Goal: Communication & Community: Answer question/provide support

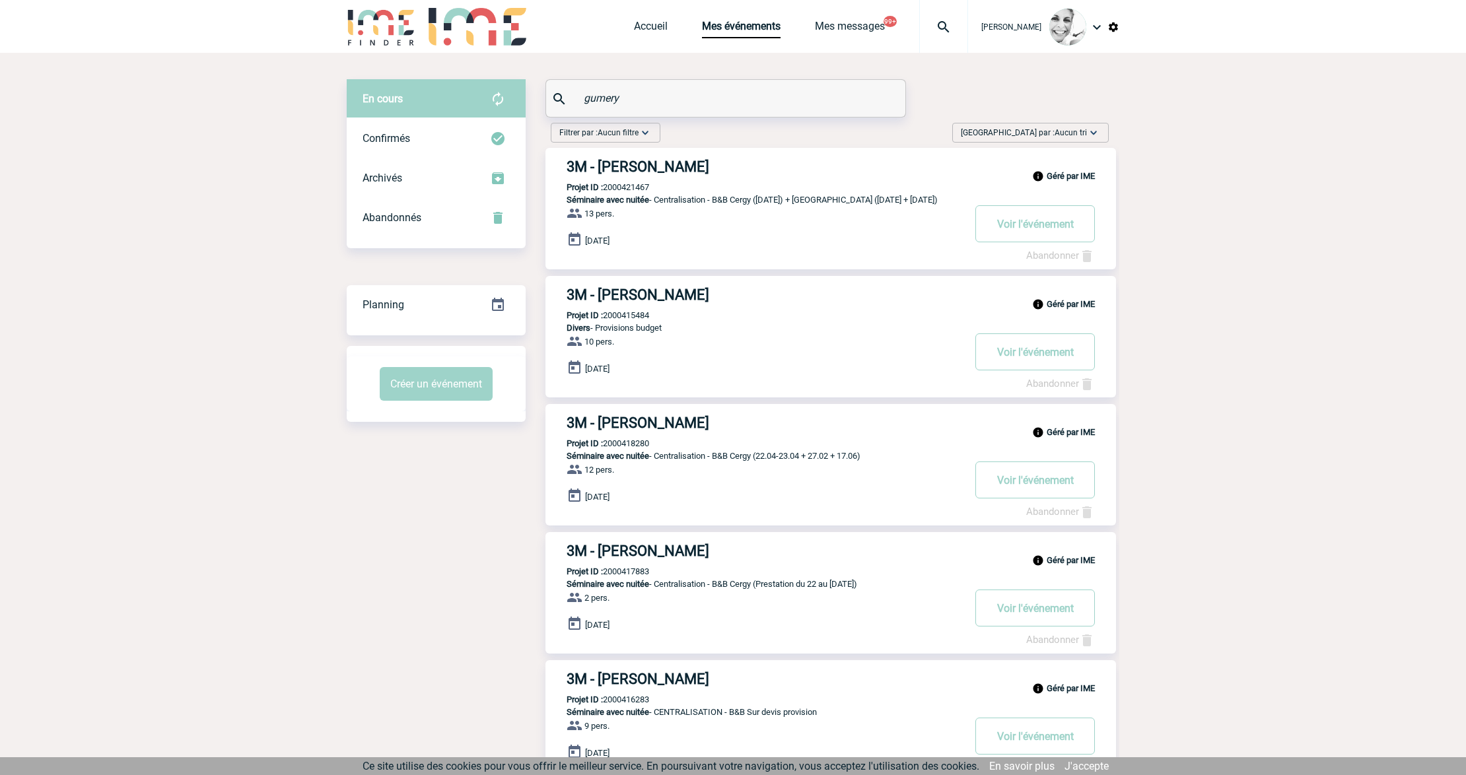
click at [941, 32] on img at bounding box center [944, 27] width 48 height 16
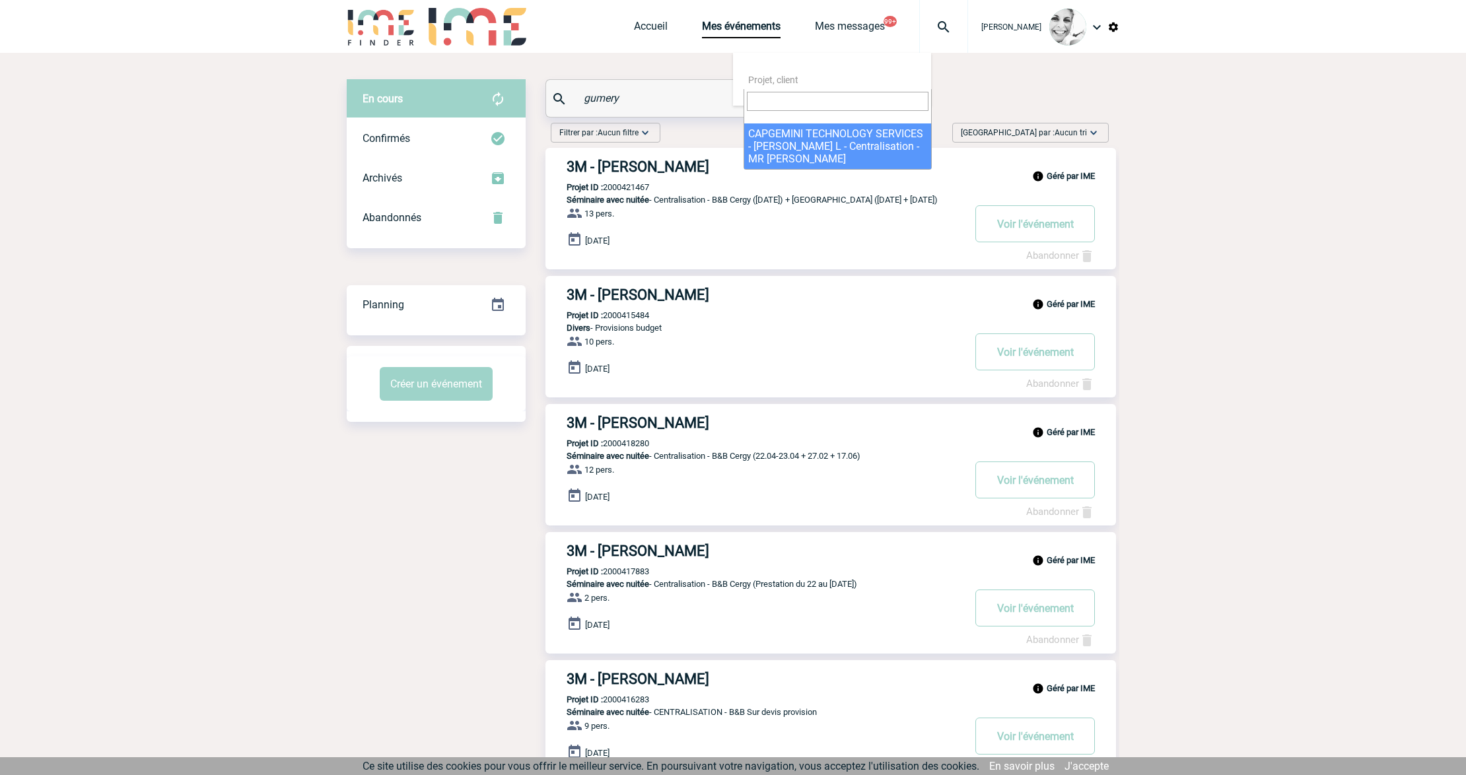
select select "24070"
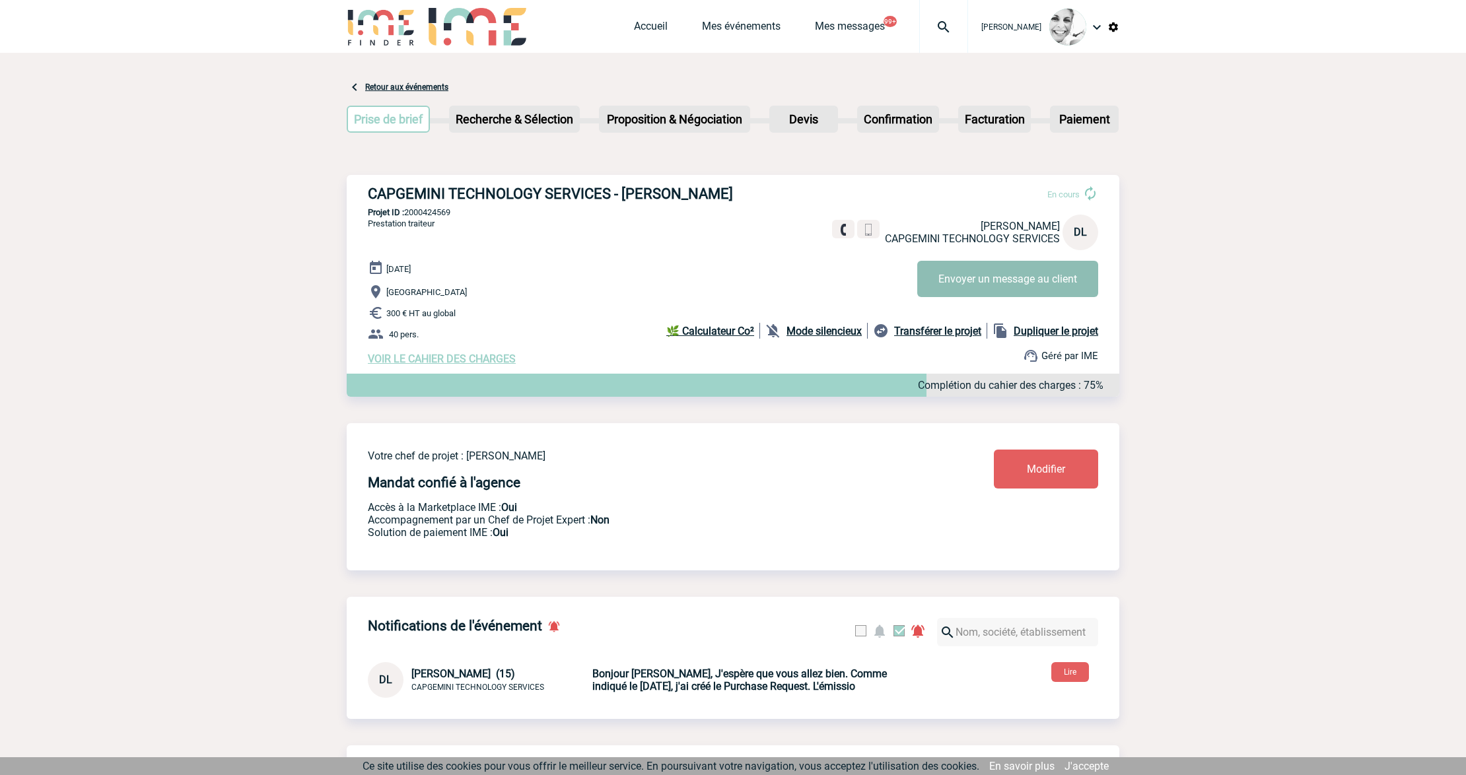
click at [960, 279] on button "Envoyer un message au client" at bounding box center [1007, 279] width 181 height 36
click at [950, 24] on img at bounding box center [944, 27] width 48 height 16
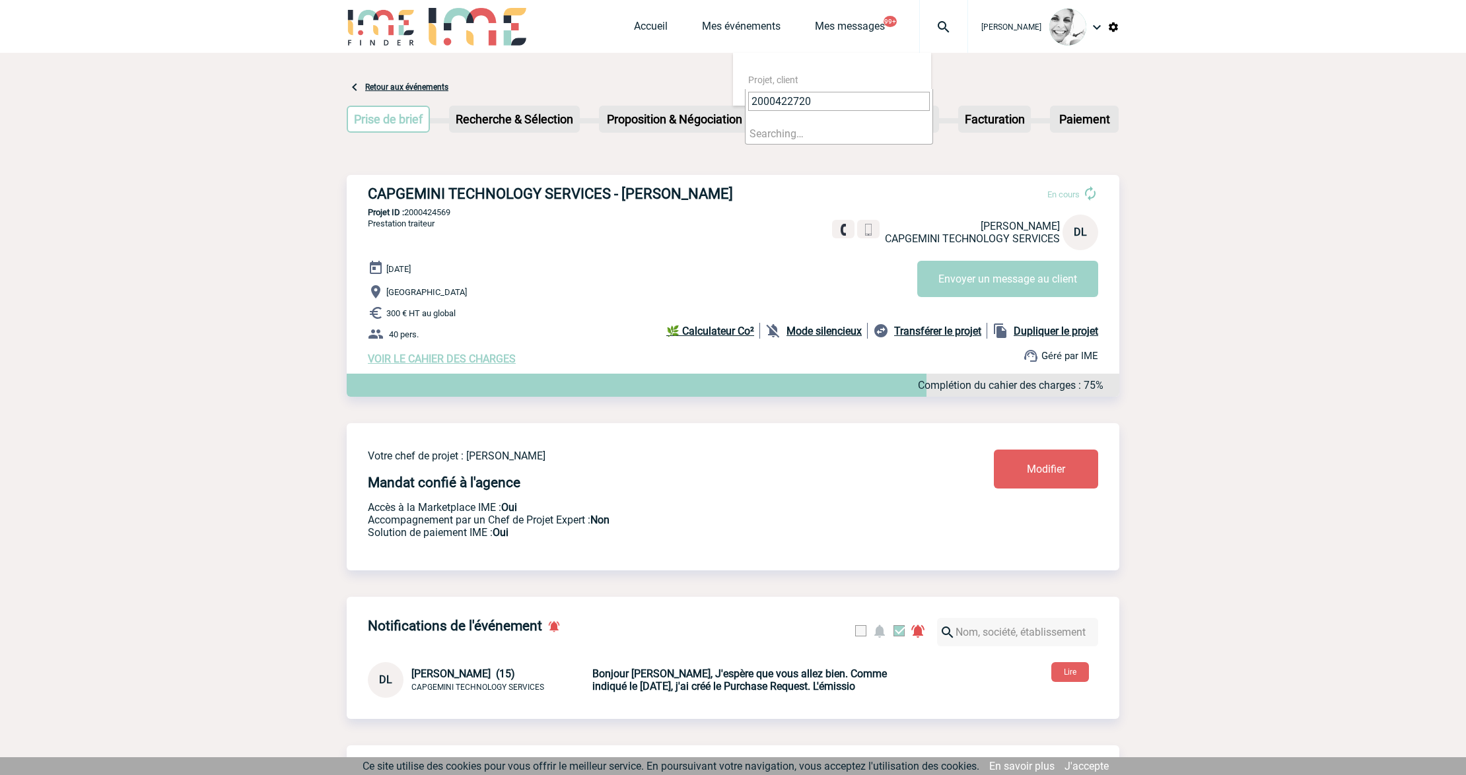
type input "2000422720"
select select "22221"
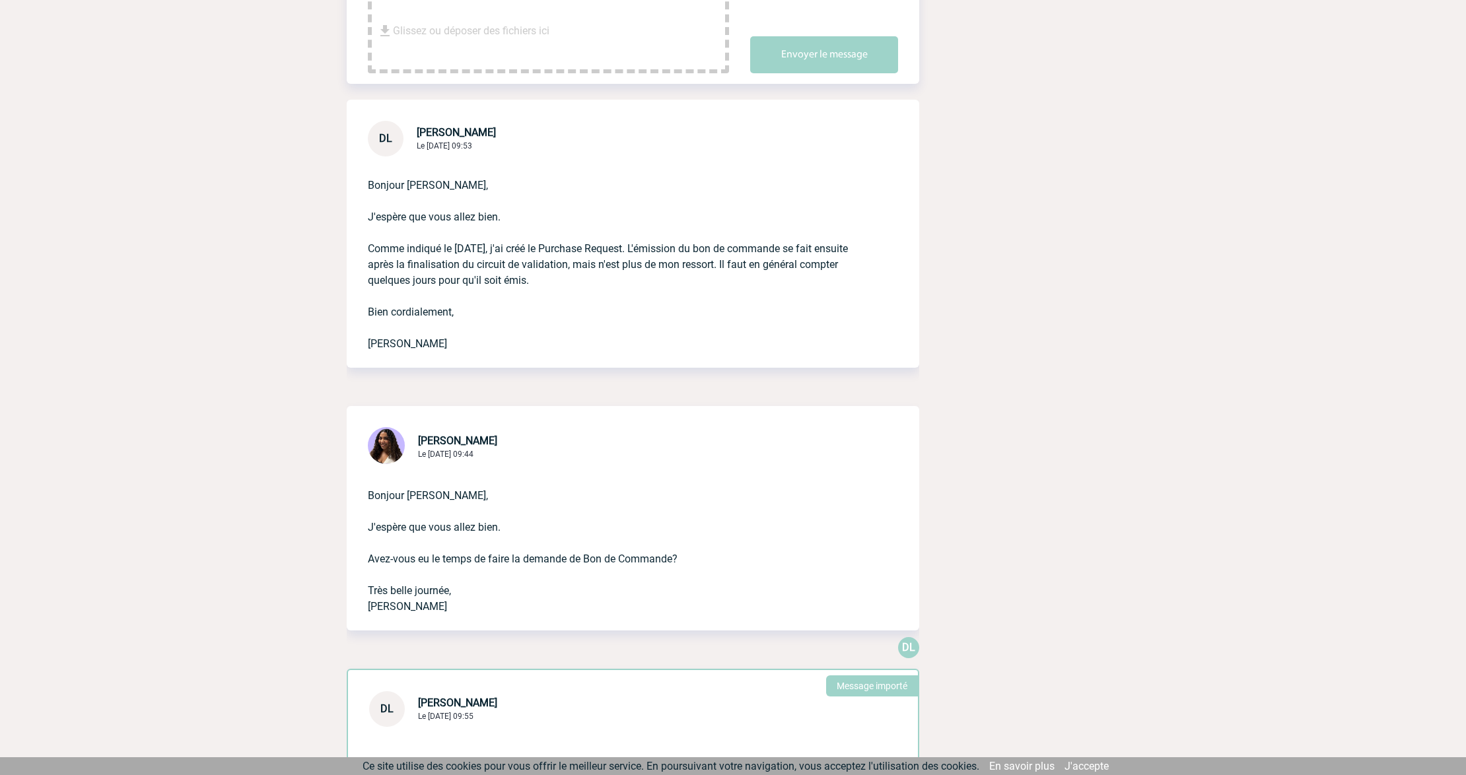
scroll to position [352, 0]
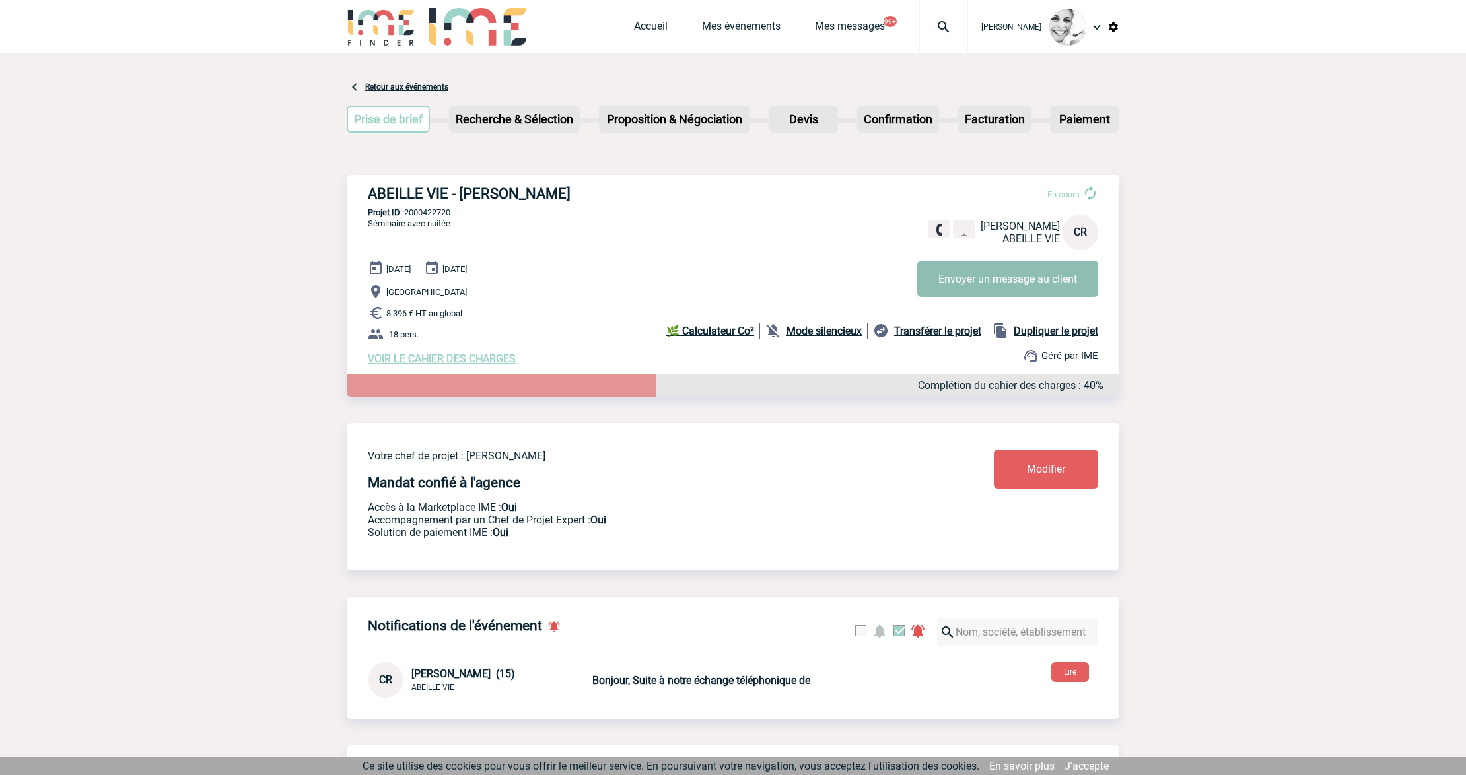
click at [983, 261] on button "Envoyer un message au client" at bounding box center [1007, 279] width 181 height 36
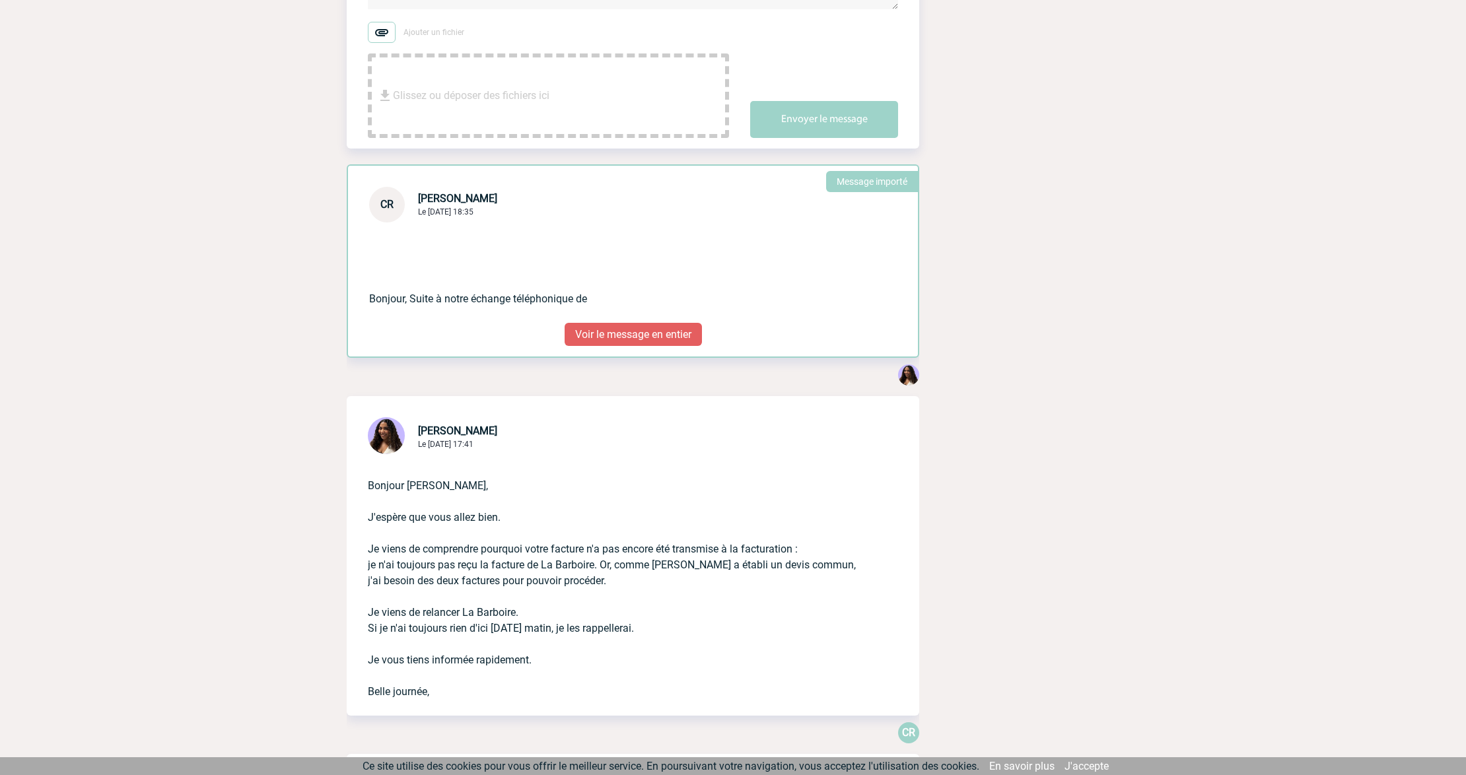
scroll to position [264, 0]
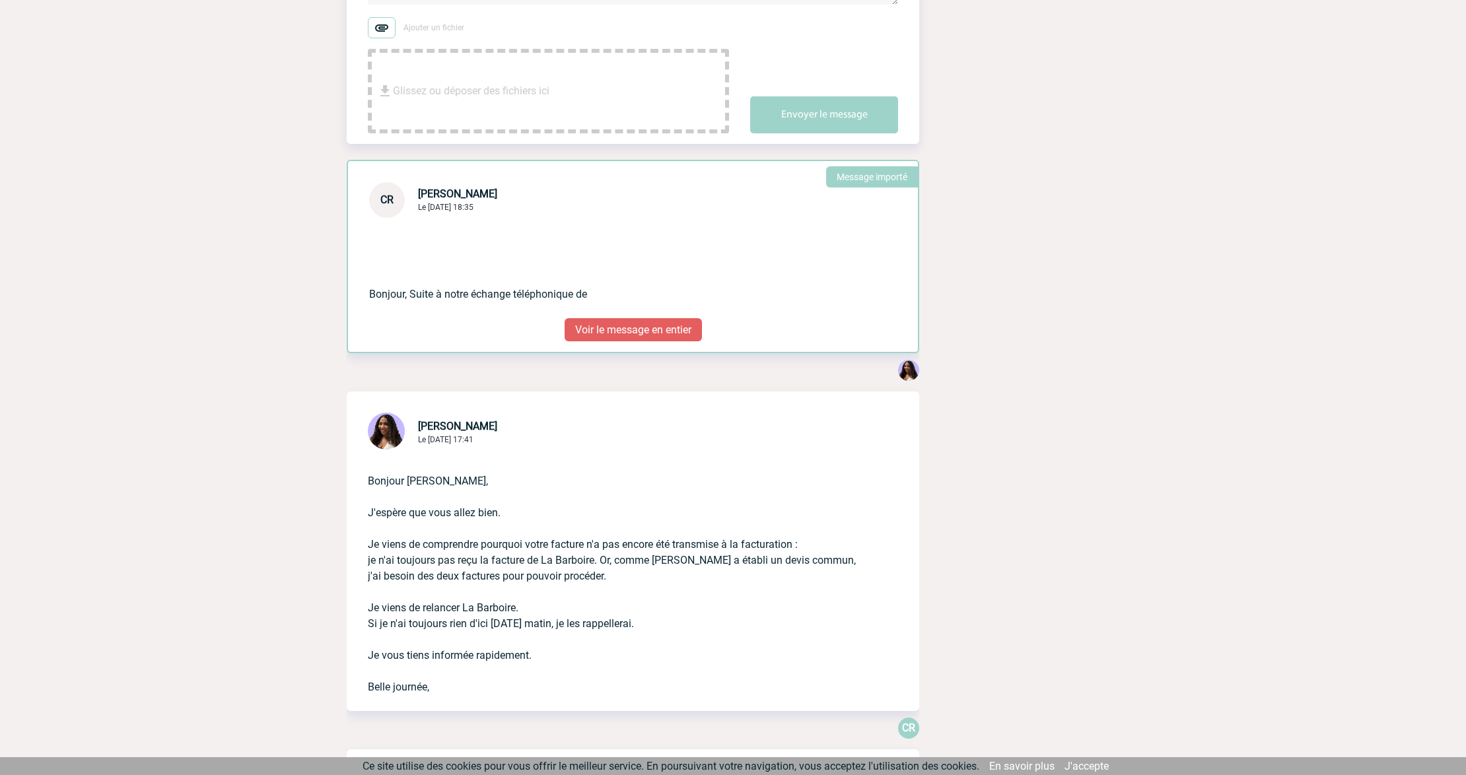
click at [653, 341] on p "Voir le message en entier" at bounding box center [633, 329] width 137 height 23
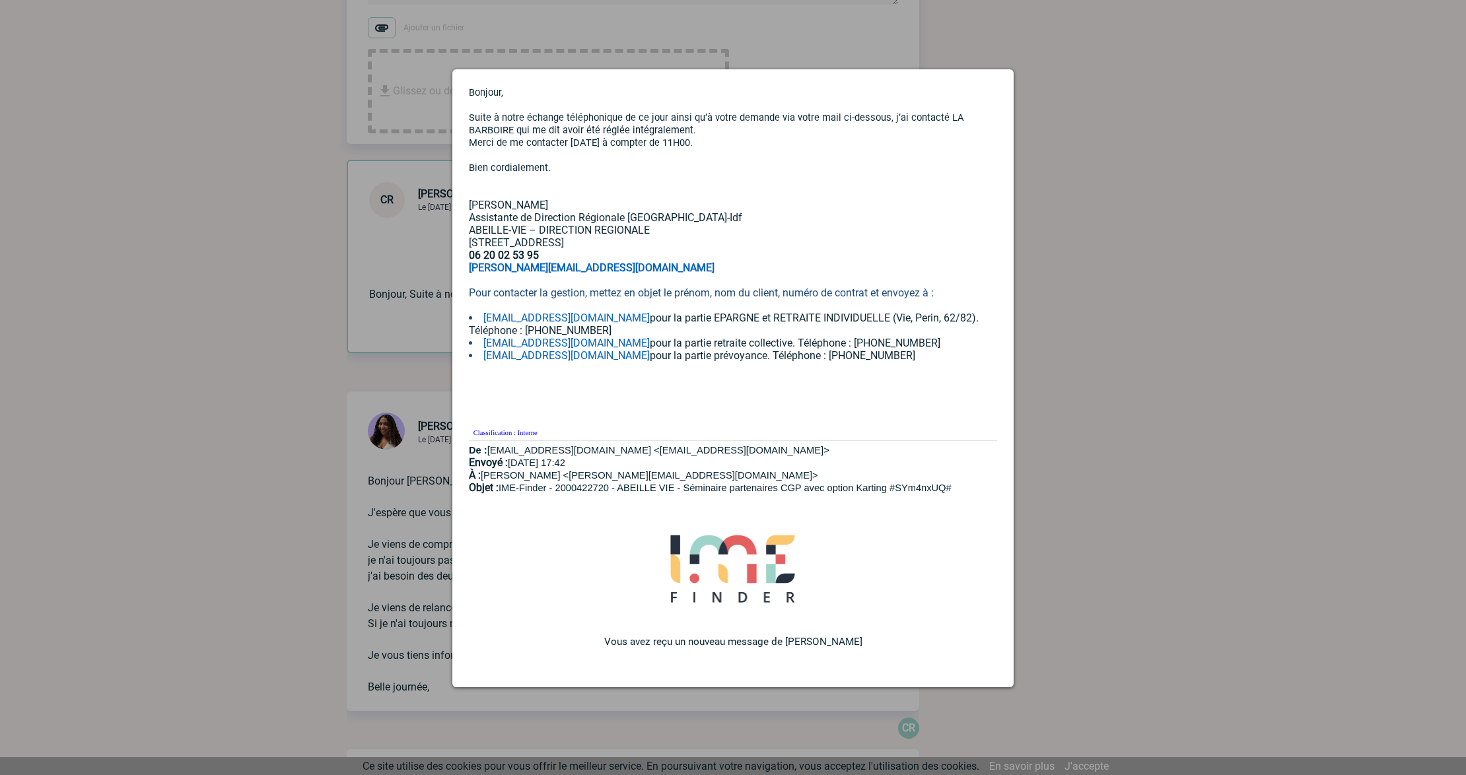
click at [202, 213] on div at bounding box center [733, 387] width 1466 height 775
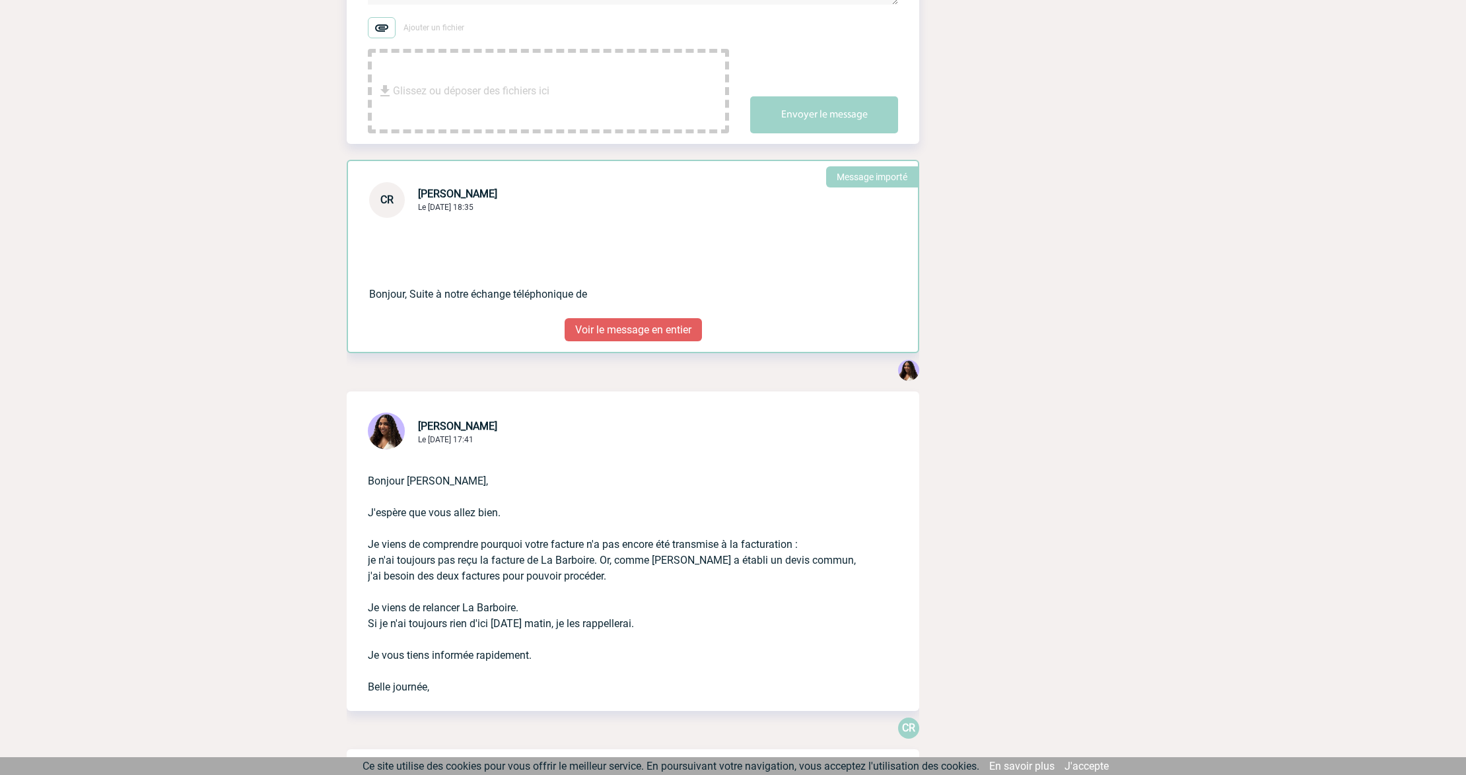
click at [442, 200] on span "[PERSON_NAME]" at bounding box center [457, 194] width 79 height 13
copy span "[PERSON_NAME]"
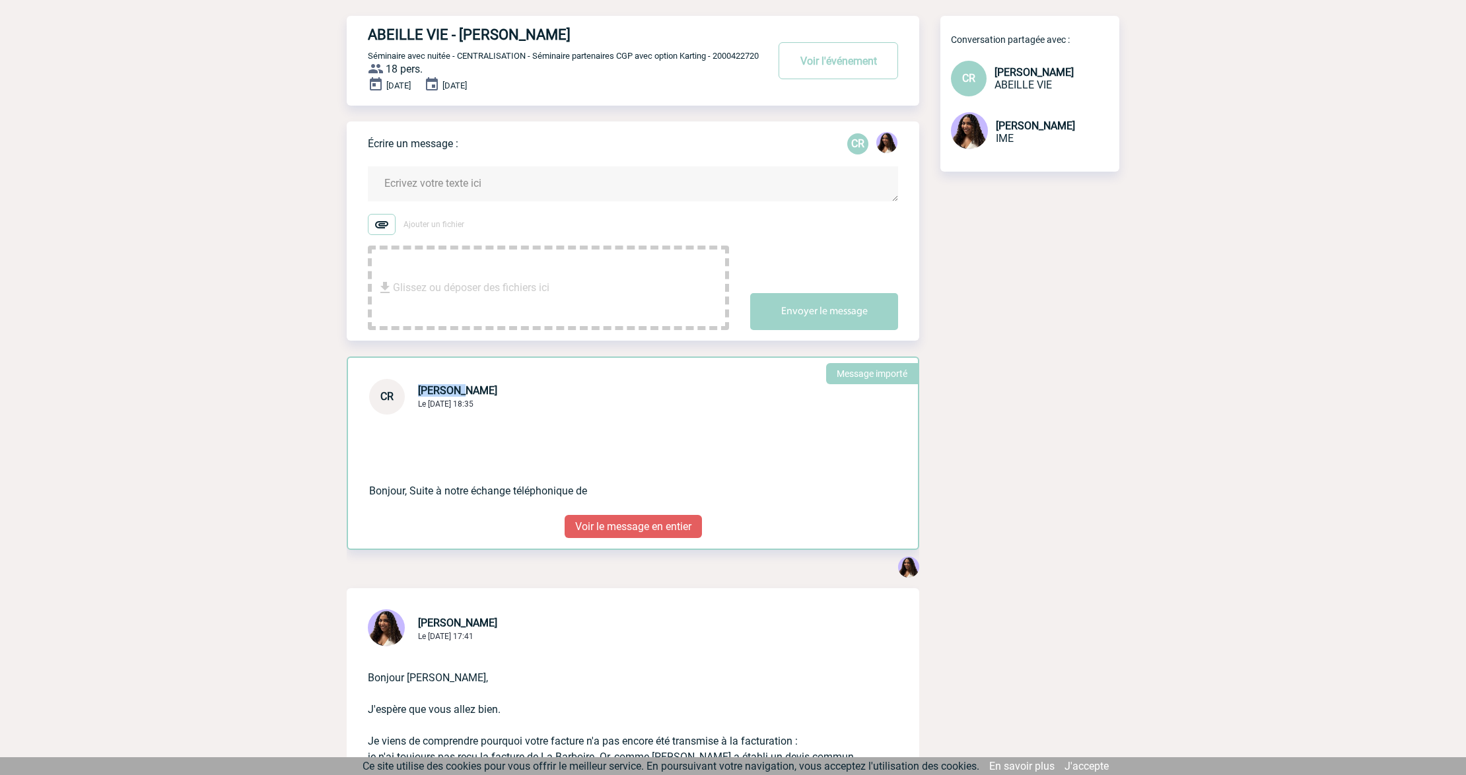
scroll to position [0, 0]
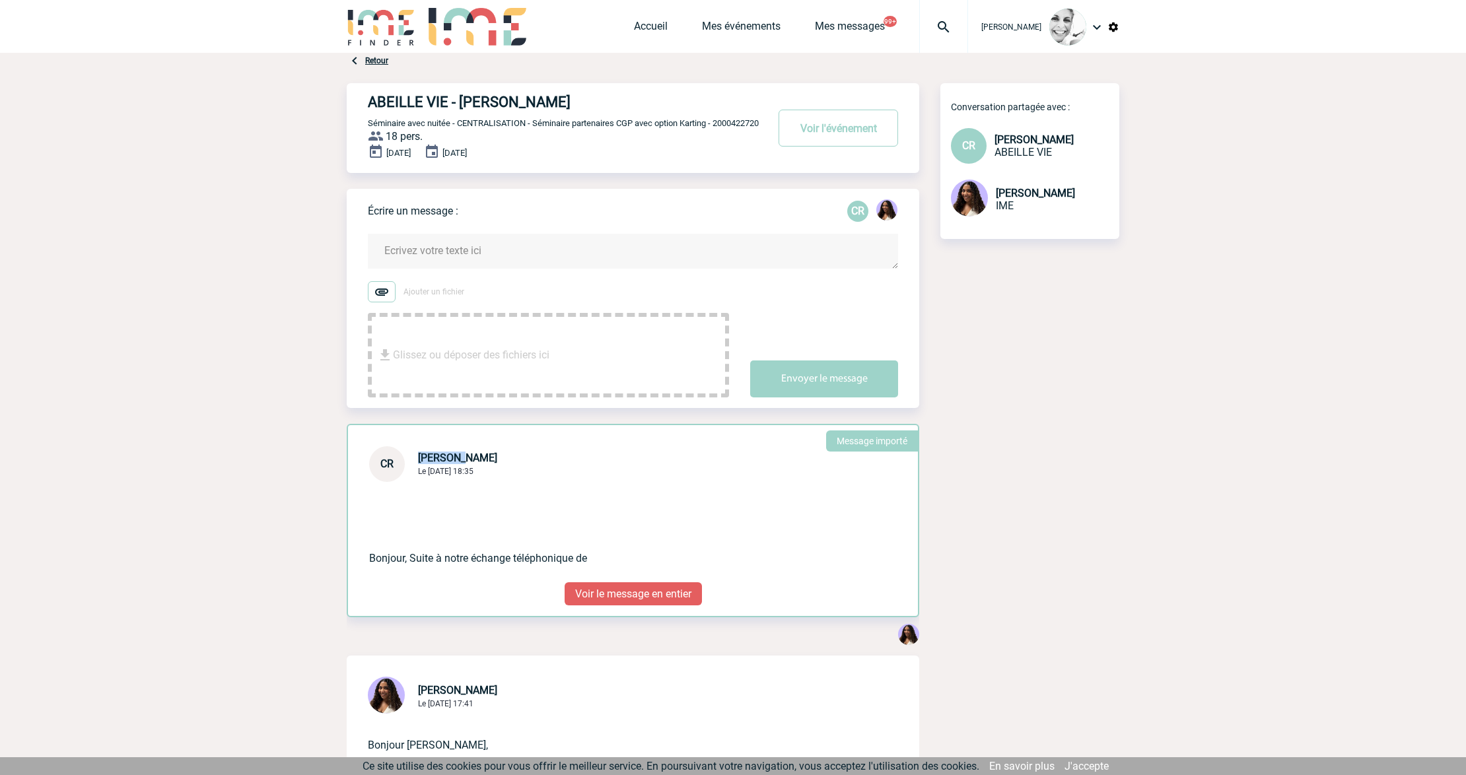
click at [439, 263] on textarea at bounding box center [633, 251] width 530 height 35
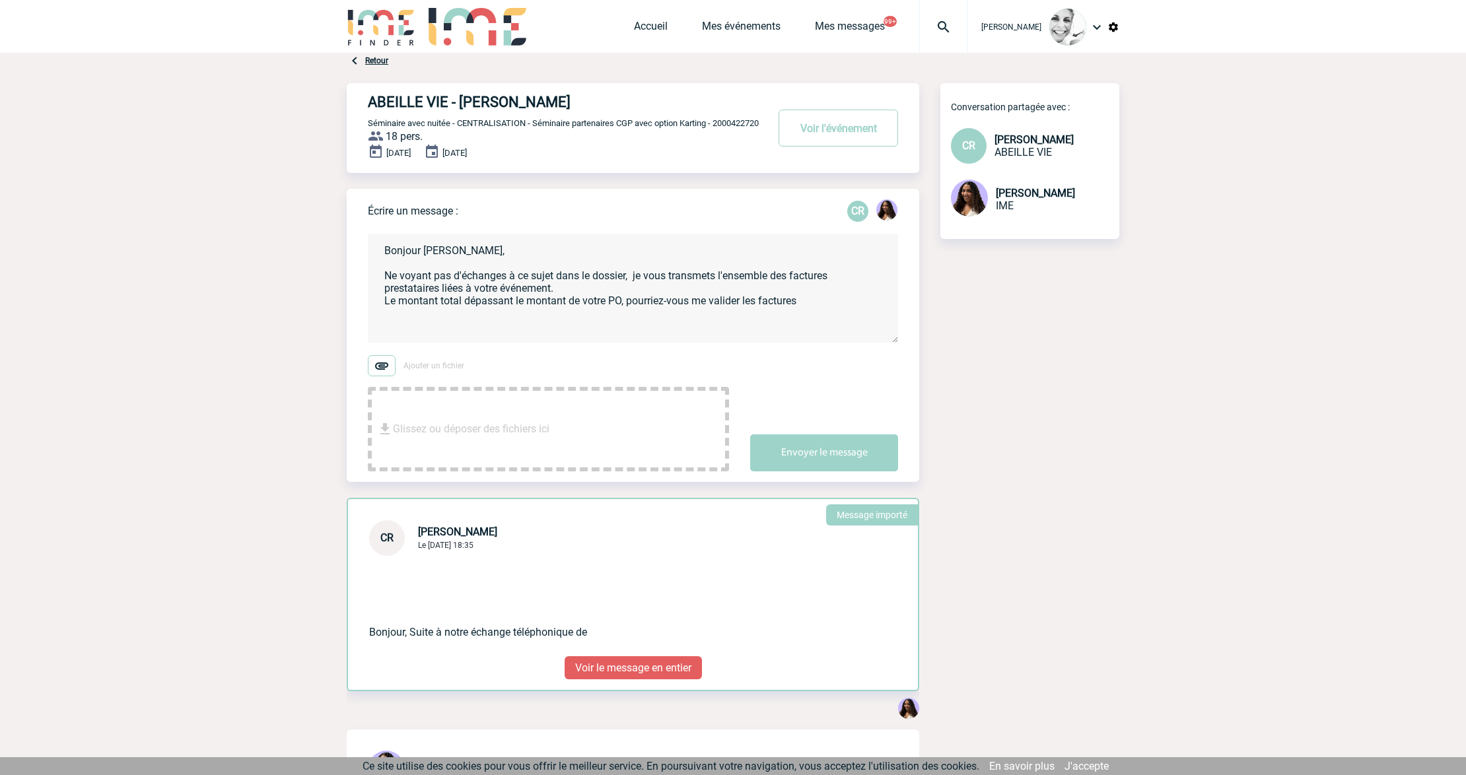
click at [389, 128] on span "Séminaire avec nuitée - CENTRALISATION - Séminaire partenaires CGP avec option …" at bounding box center [563, 123] width 391 height 10
copy span "2000422720"
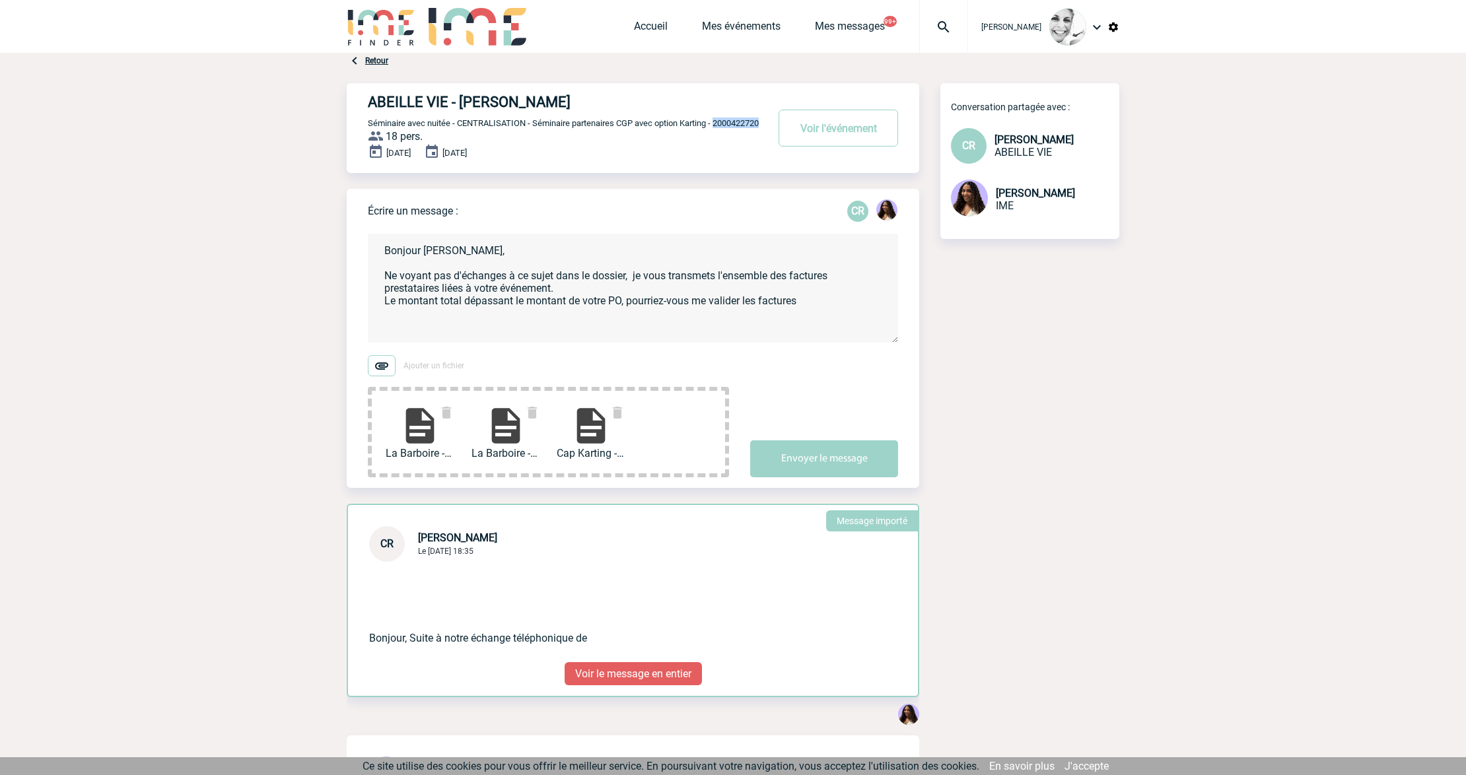
click at [814, 310] on textarea "Bonjour Corinne, Ne voyant pas d'échanges à ce sujet dans le dossier, je vous t…" at bounding box center [633, 288] width 530 height 109
click at [545, 331] on textarea "Bonjour Corinne, Ne voyant pas d'échanges à ce sujet dans le dossier, je vous t…" at bounding box center [633, 288] width 530 height 109
paste textarea "7 415.07"
paste textarea "2 437.50"
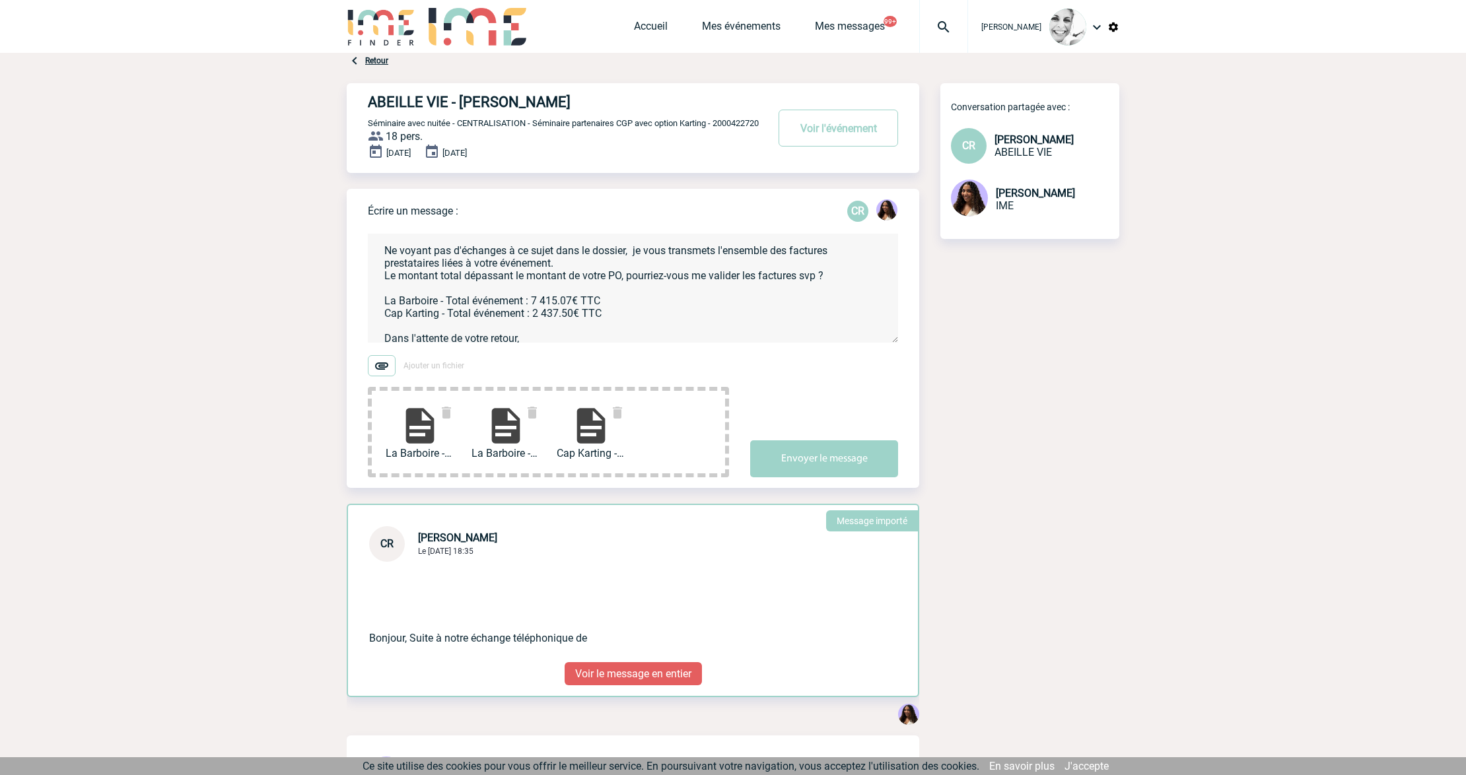
scroll to position [38, 0]
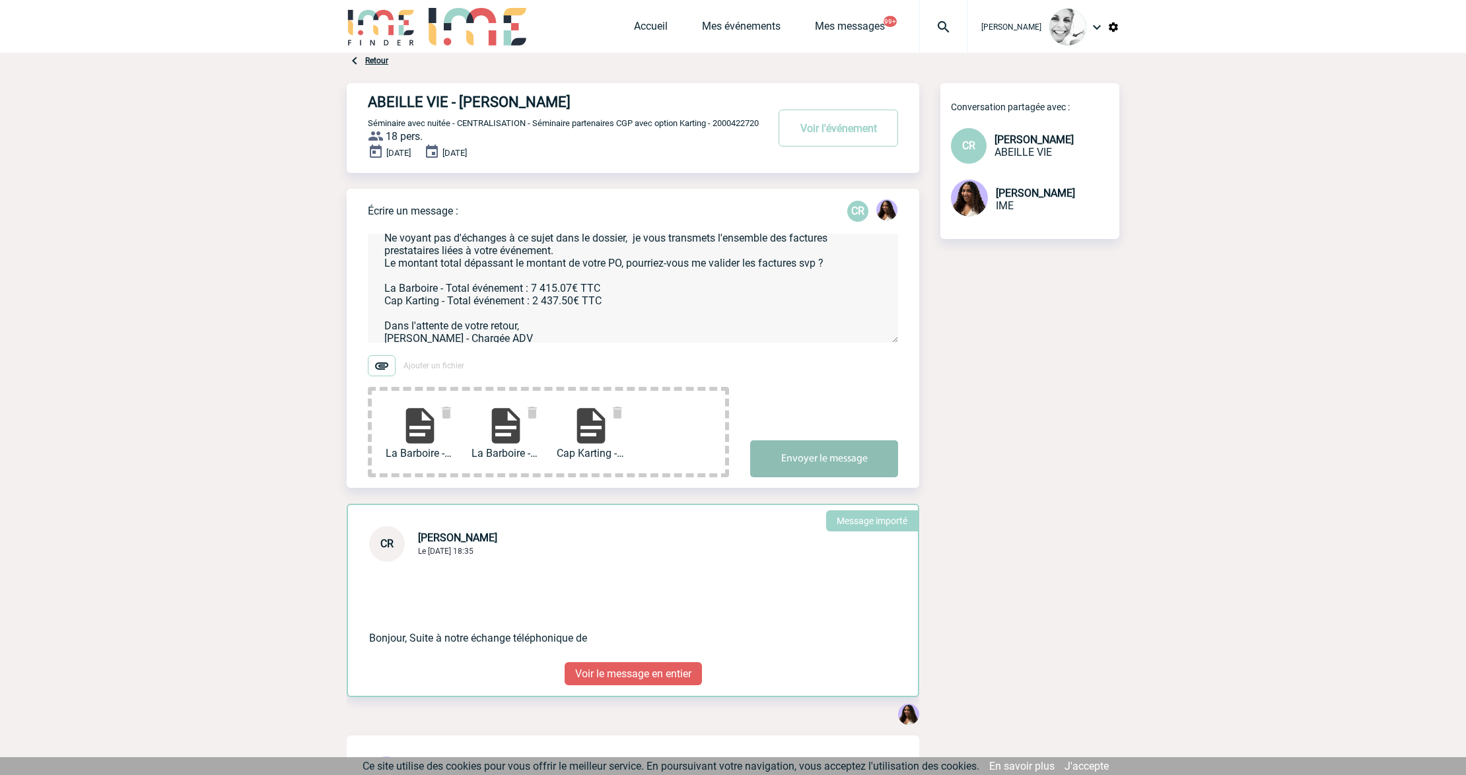
type textarea "Bonjour Corinne, Ne voyant pas d'échanges à ce sujet dans le dossier, je vous t…"
click at [788, 465] on button "Envoyer le message" at bounding box center [824, 458] width 148 height 37
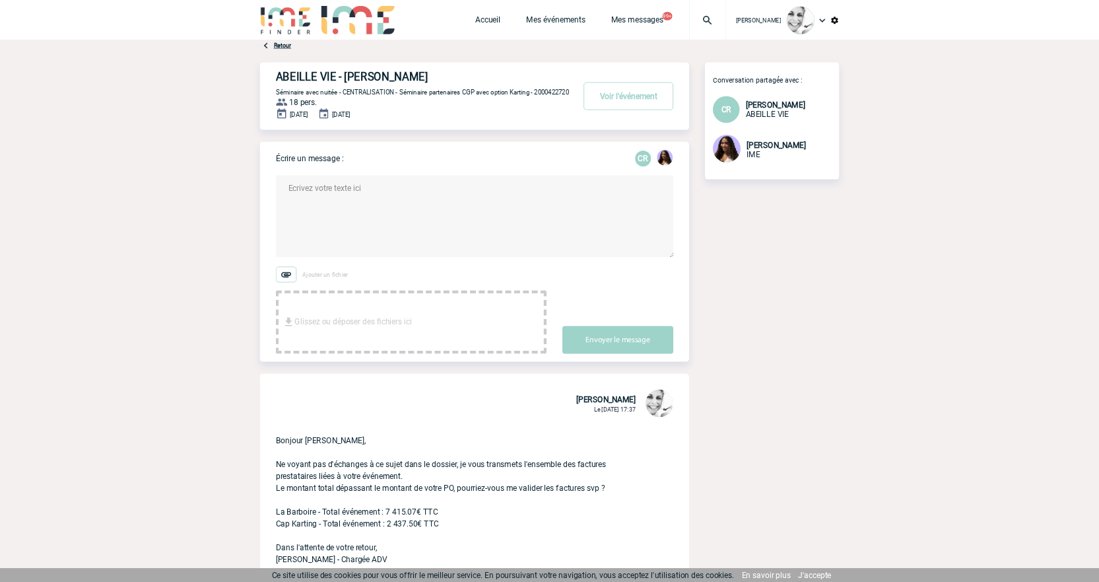
scroll to position [264, 0]
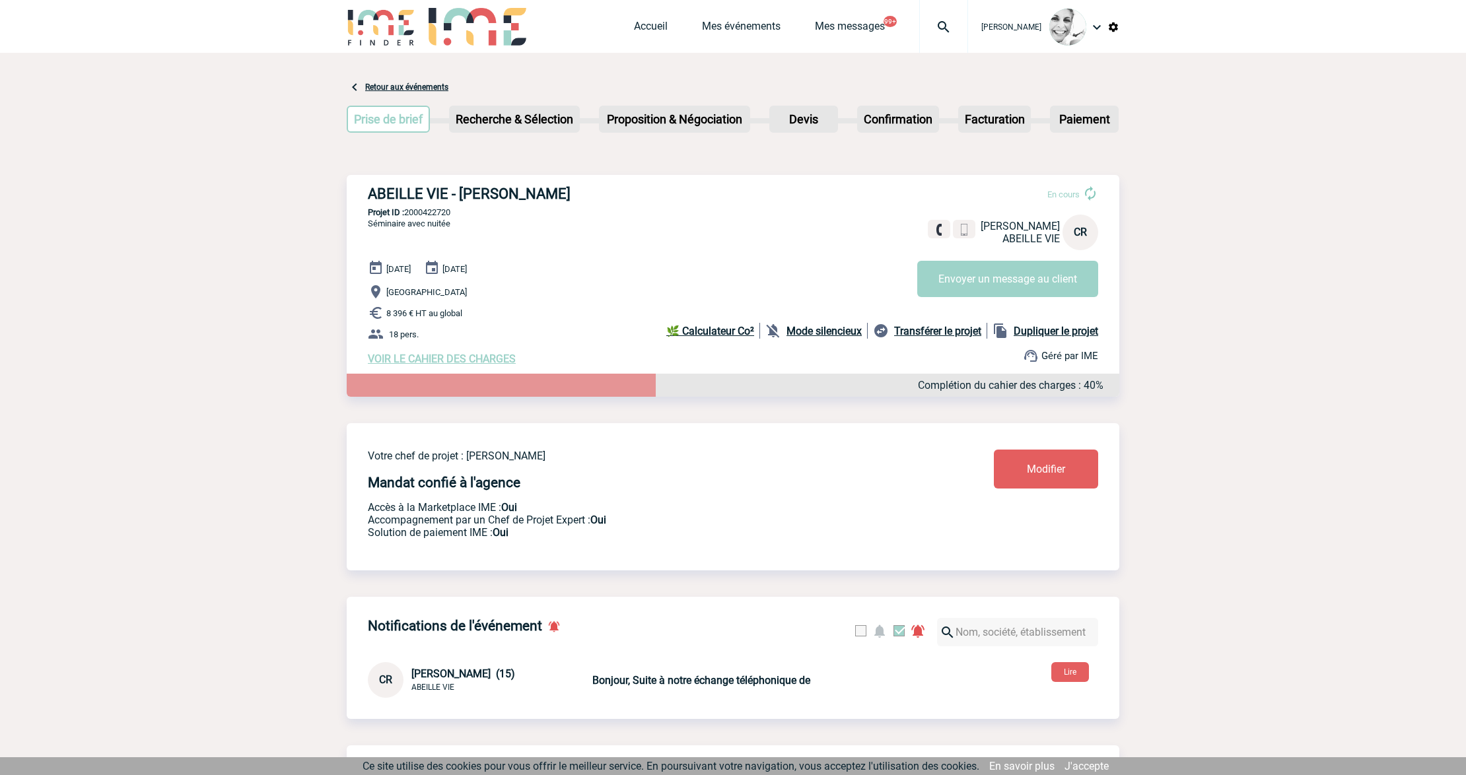
click at [940, 26] on img at bounding box center [944, 27] width 48 height 16
type input "2000421158"
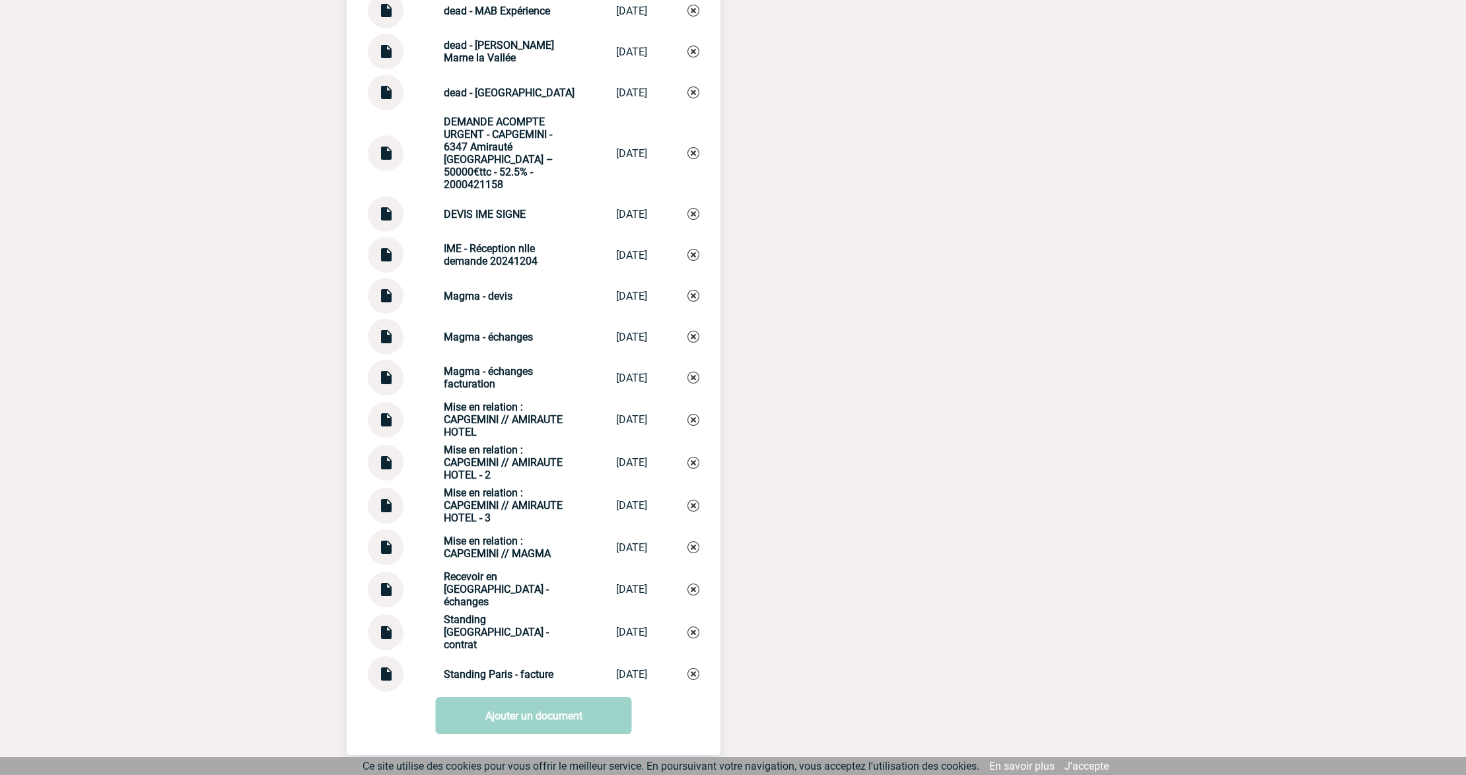
scroll to position [3006, 0]
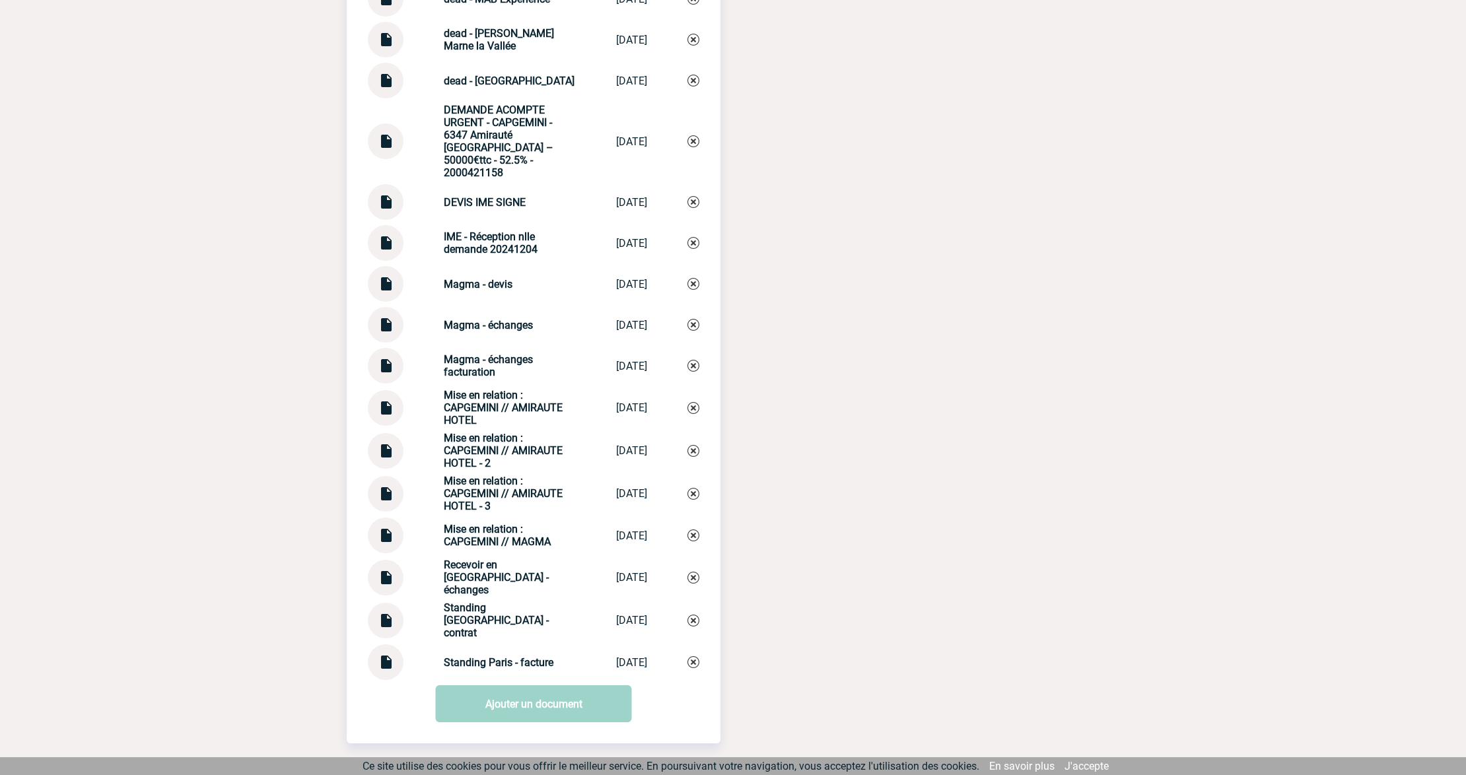
click at [386, 348] on img at bounding box center [385, 361] width 17 height 26
drag, startPoint x: 498, startPoint y: 363, endPoint x: 431, endPoint y: 345, distance: 69.2
click at [431, 348] on div "Magma - échanges facturation Magma - échang... 30/07/2025" at bounding box center [533, 366] width 331 height 36
click at [693, 360] on img at bounding box center [693, 366] width 12 height 12
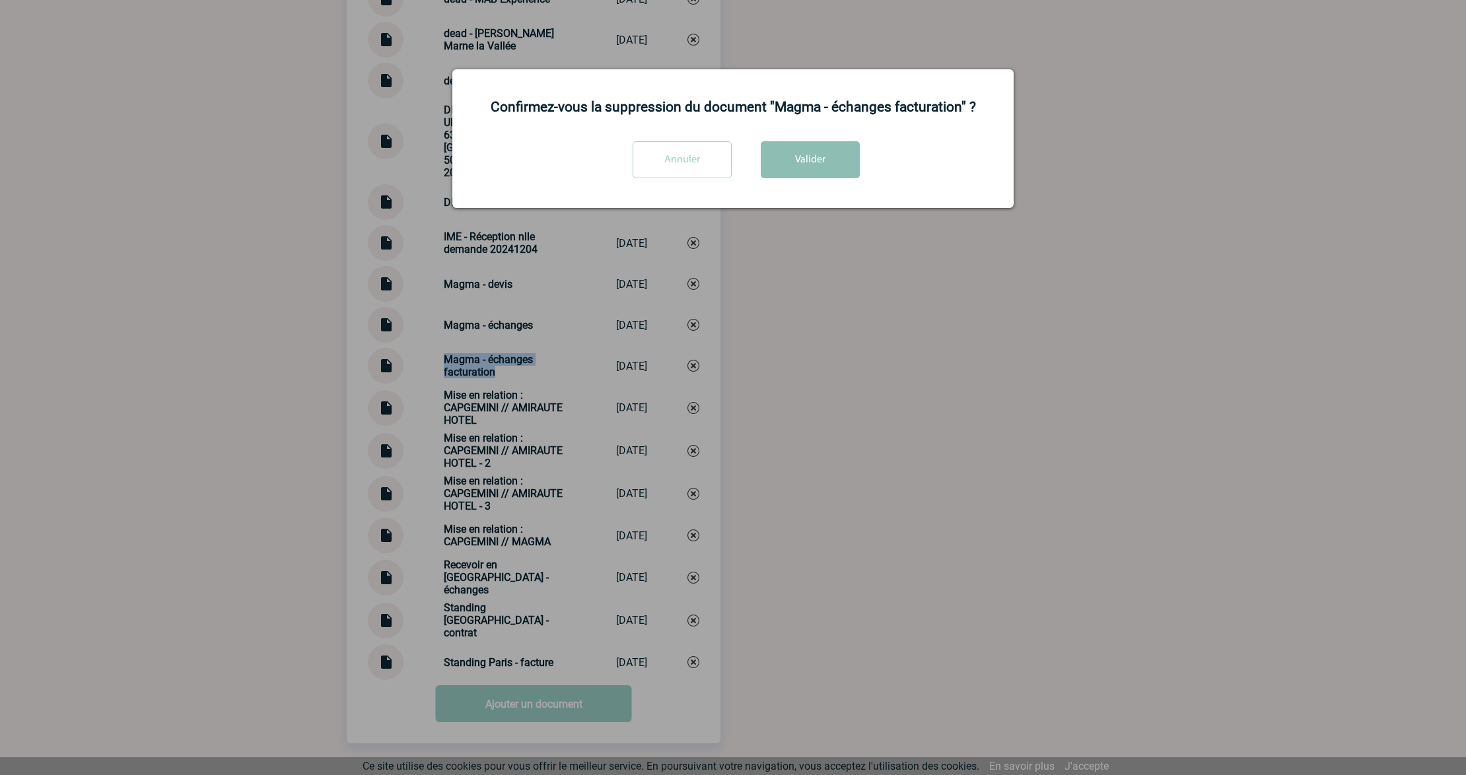
click at [811, 161] on button "Valider" at bounding box center [810, 159] width 99 height 37
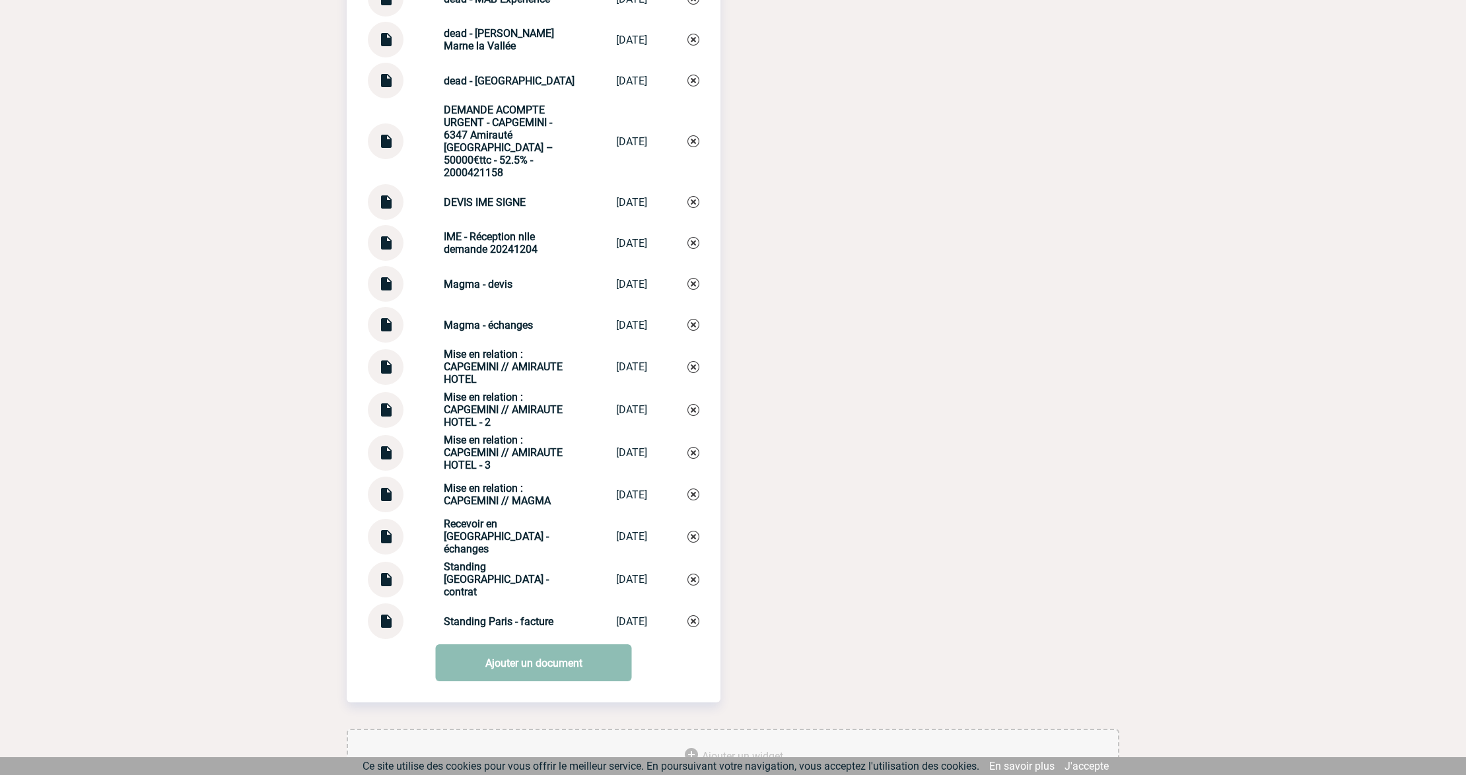
click at [518, 648] on link "Ajouter un document" at bounding box center [534, 662] width 196 height 37
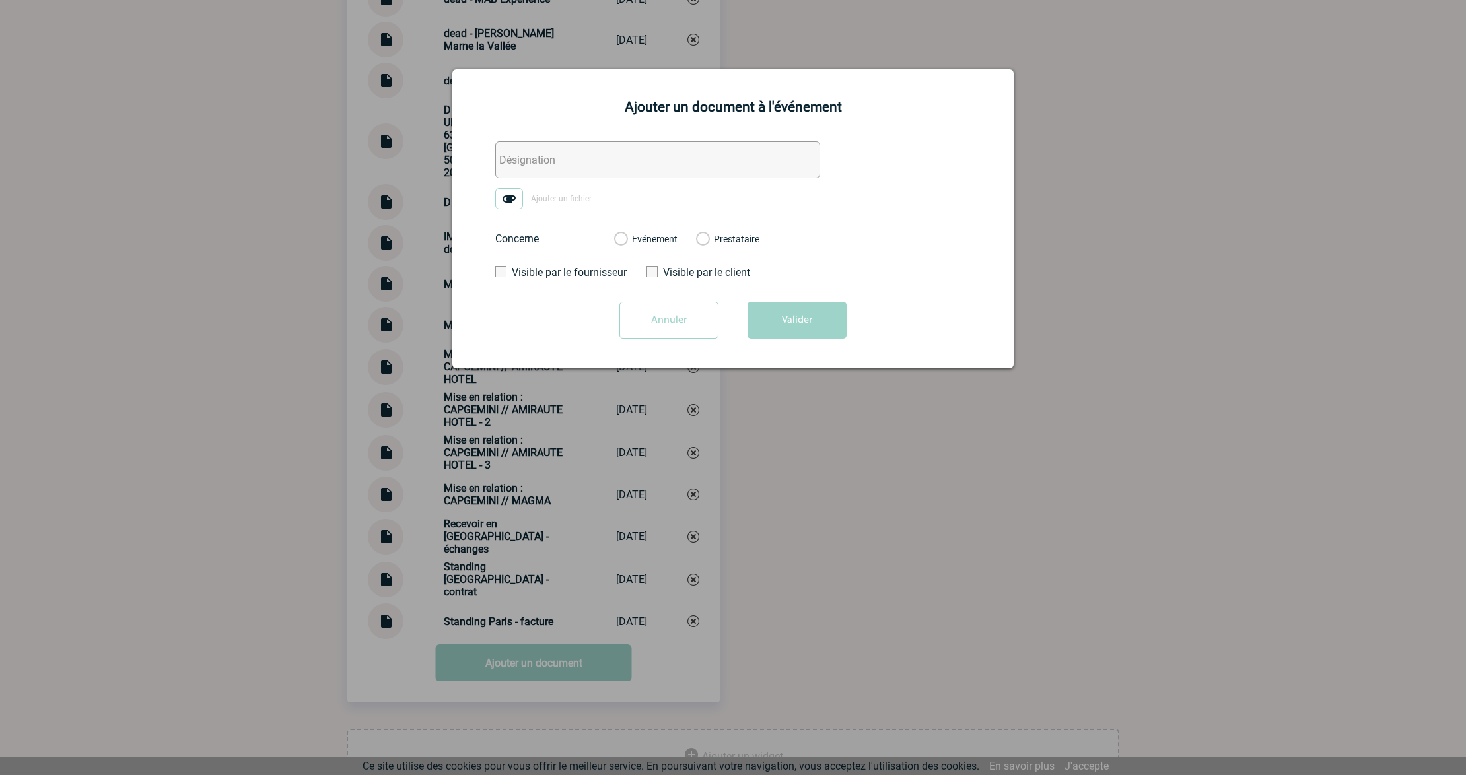
click at [521, 154] on input "text" at bounding box center [657, 159] width 325 height 37
paste input "Magma - échanges facturation"
type input "Magma - échanges facturation"
click at [503, 193] on img at bounding box center [509, 198] width 28 height 21
click at [0, 0] on input "Ajouter un fichier" at bounding box center [0, 0] width 0 height 0
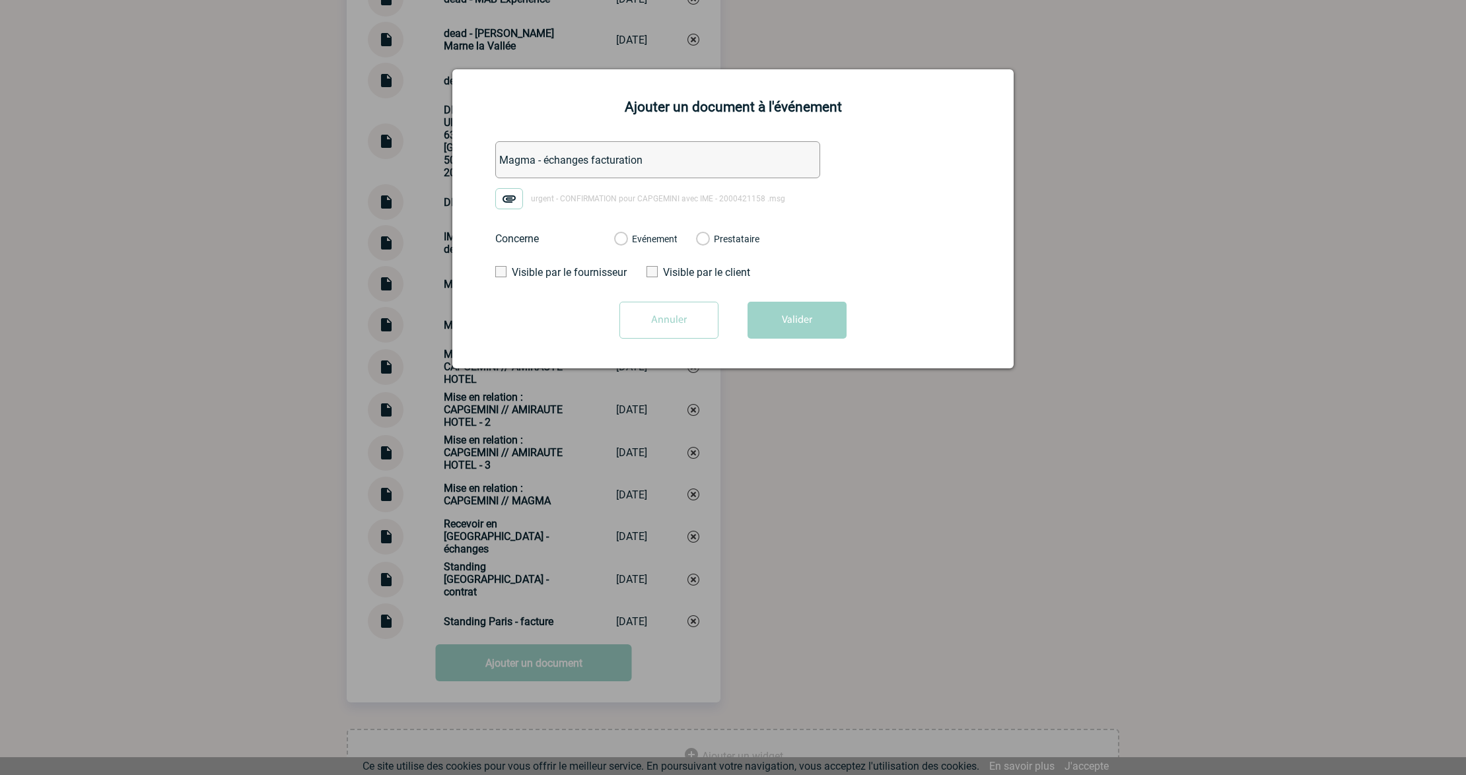
click at [617, 240] on label "Evénement" at bounding box center [620, 240] width 13 height 12
click at [0, 0] on input "Evénement" at bounding box center [0, 0] width 0 height 0
click at [759, 299] on form "Magma - échanges facturation urgent - CONFIRMATION pour CAPGEMINI avec IME - 20…" at bounding box center [733, 244] width 528 height 207
click at [771, 337] on button "Valider" at bounding box center [796, 320] width 99 height 37
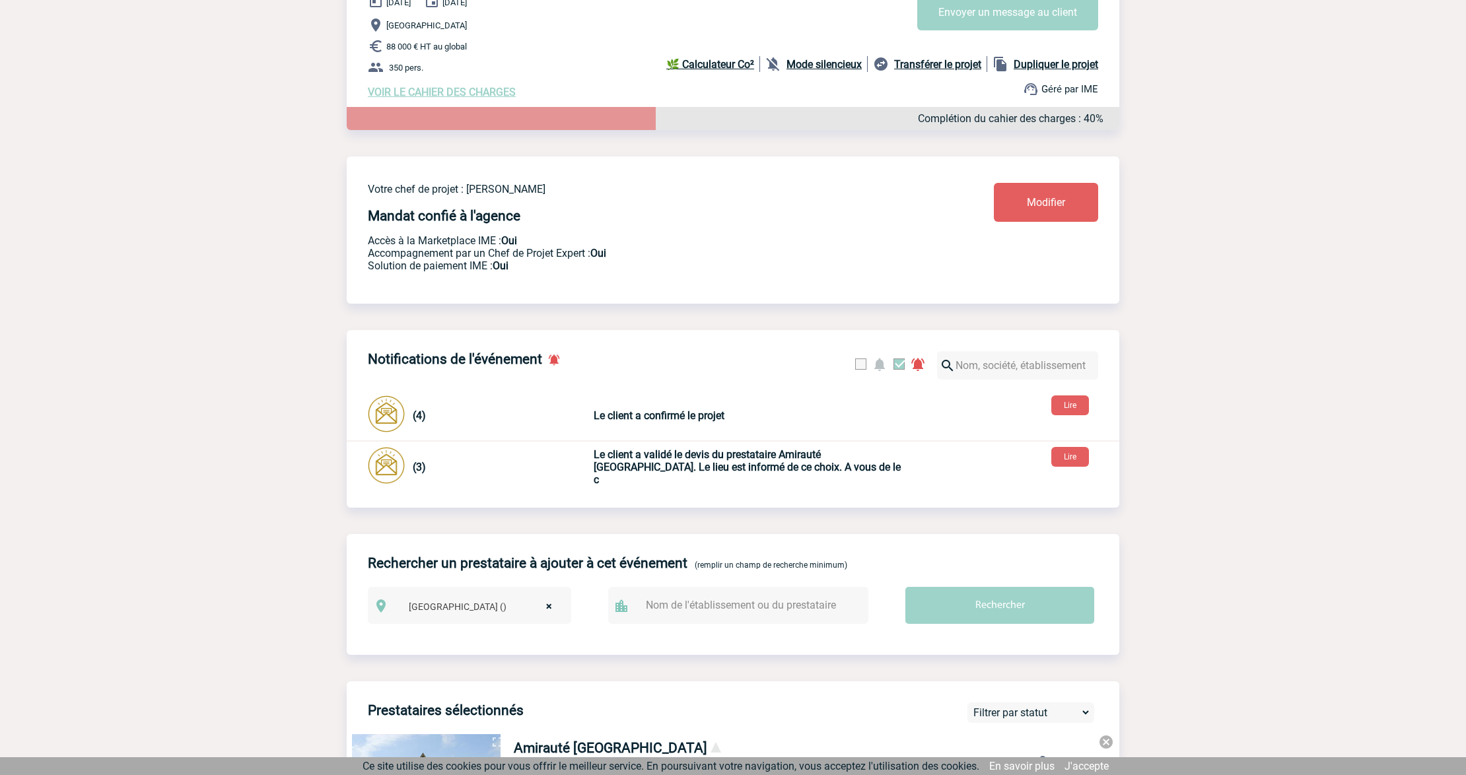
scroll to position [0, 0]
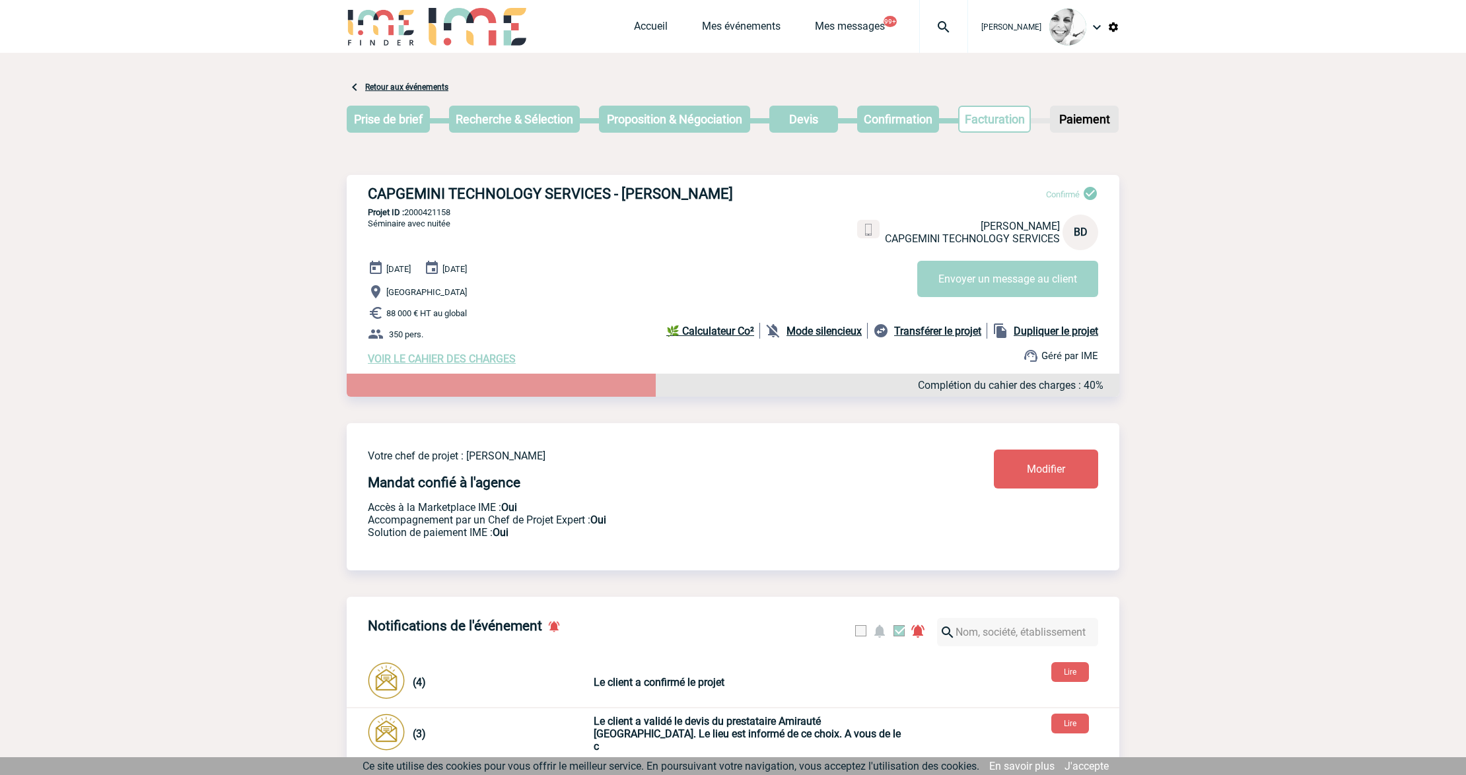
click at [948, 22] on img at bounding box center [944, 27] width 48 height 16
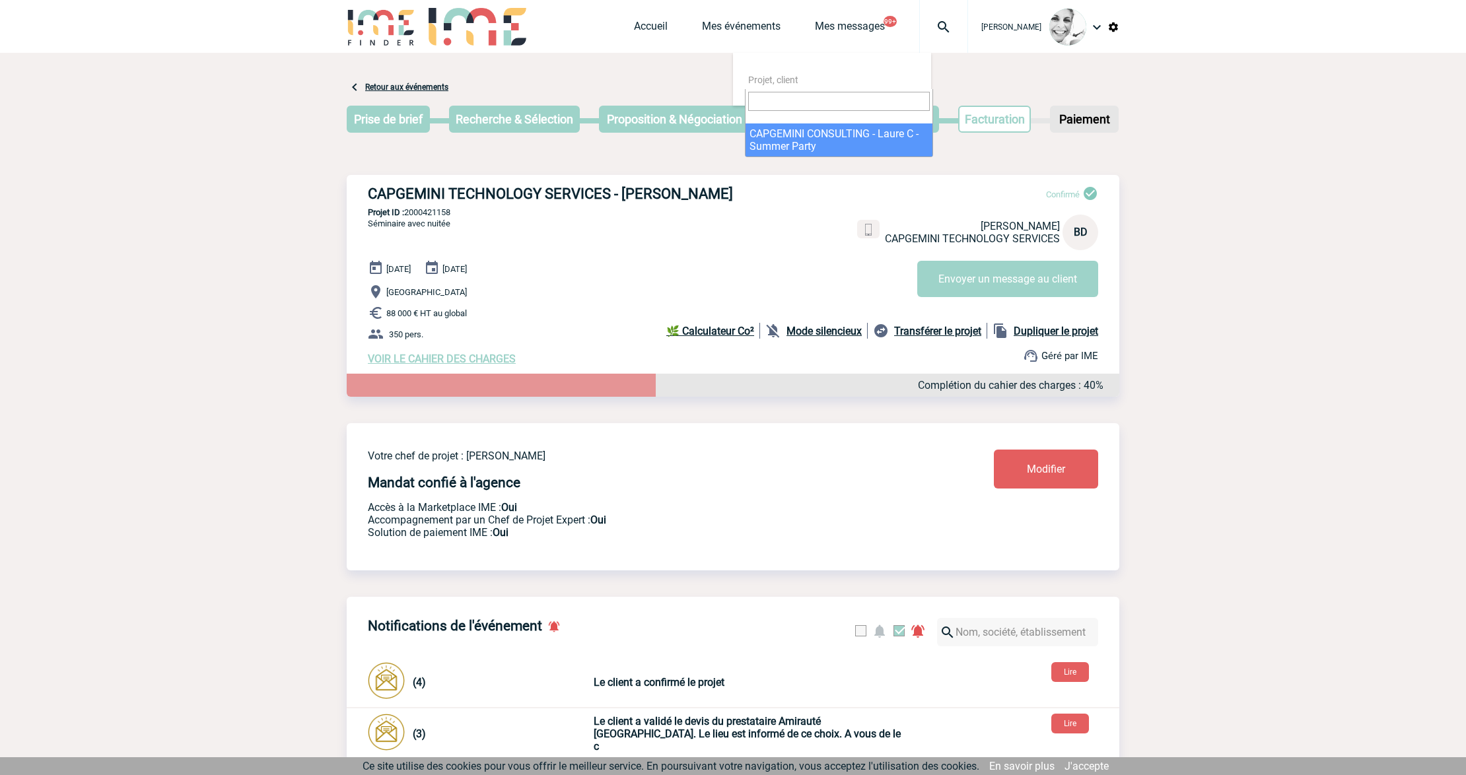
select select "20688"
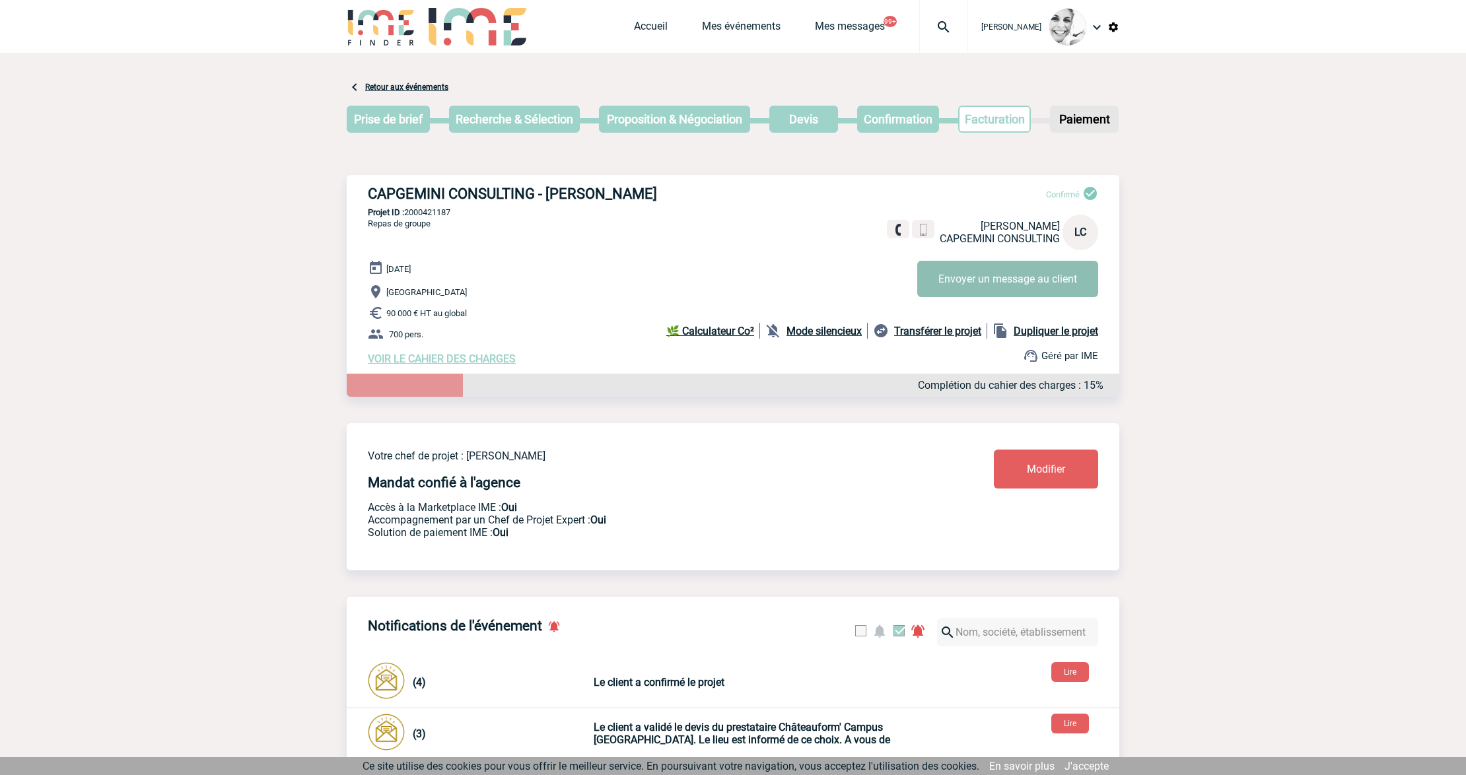
click at [1014, 281] on button "Envoyer un message au client" at bounding box center [1007, 279] width 181 height 36
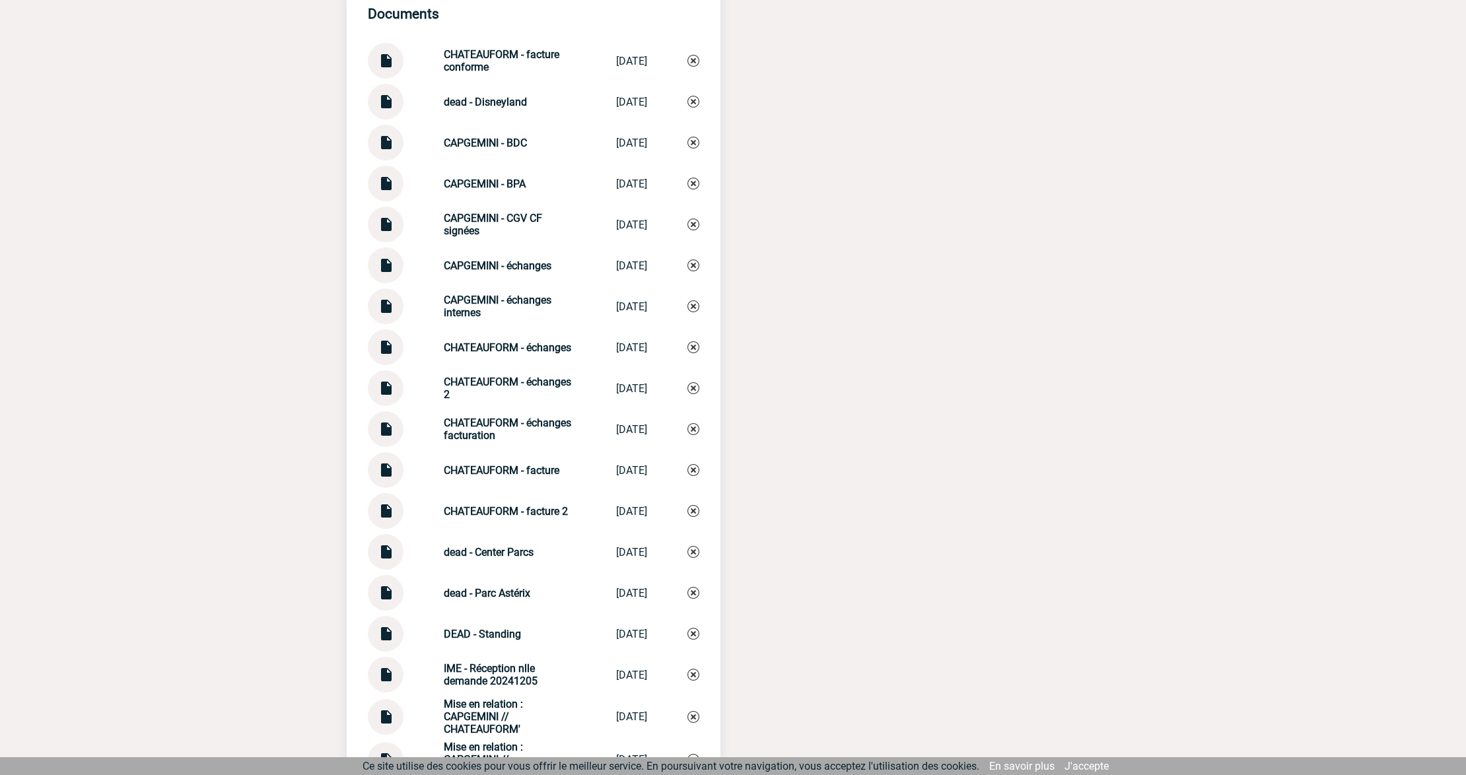
scroll to position [2025, 0]
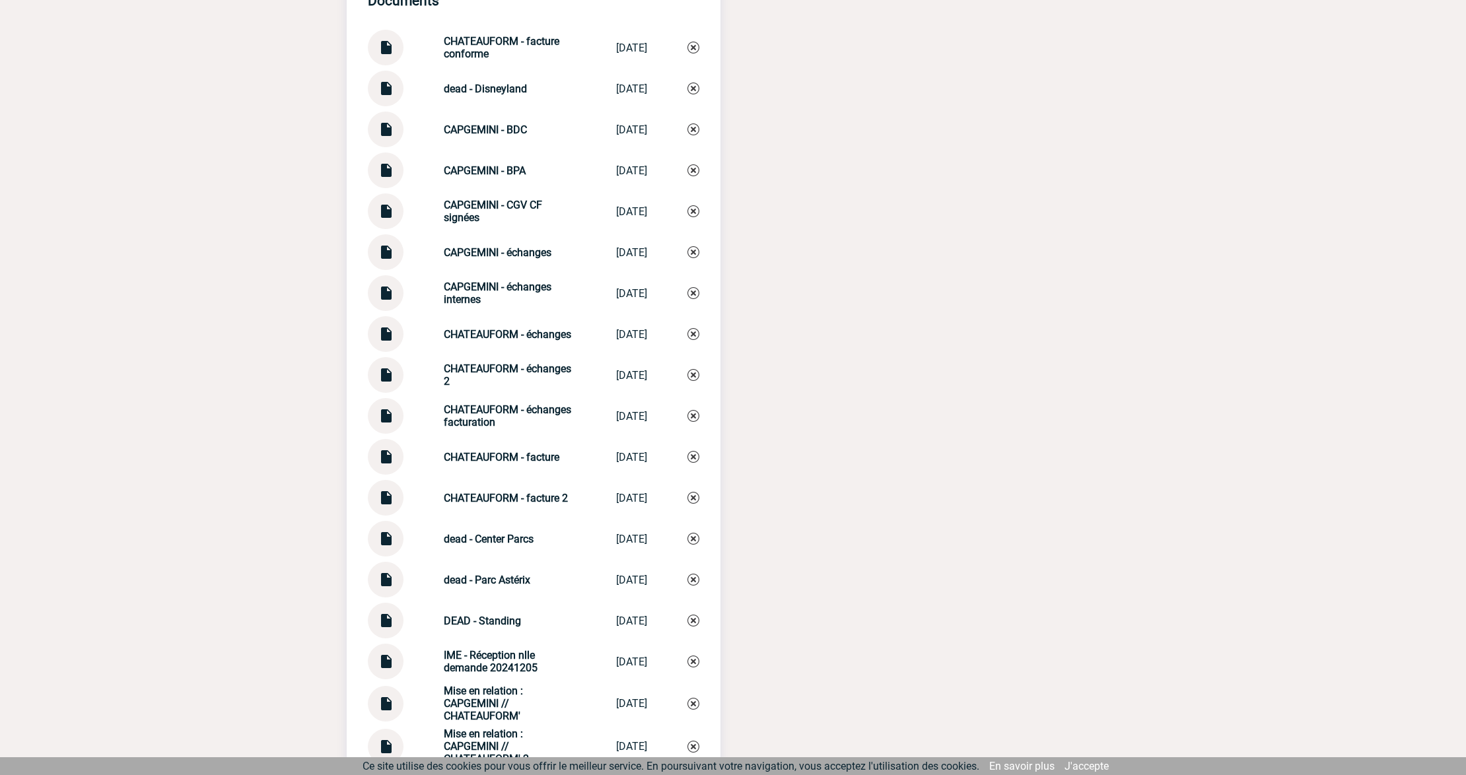
click at [386, 240] on img at bounding box center [385, 247] width 17 height 26
